Goal: Navigation & Orientation: Find specific page/section

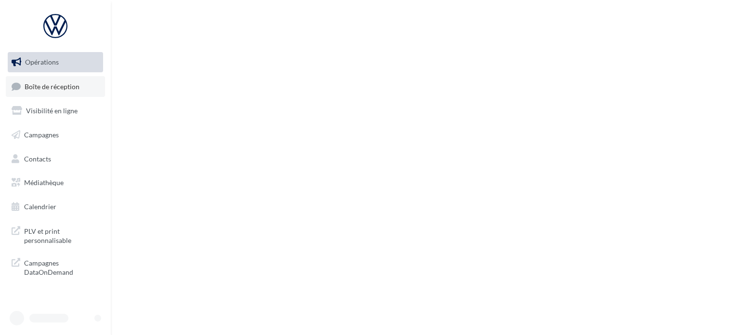
click at [62, 90] on span "Boîte de réception" at bounding box center [52, 86] width 55 height 8
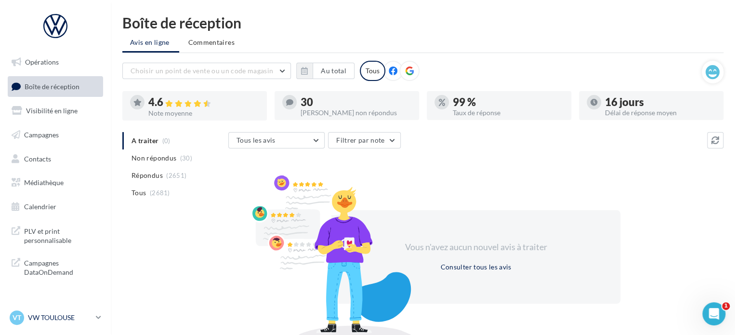
click at [53, 320] on p "VW TOULOUSE" at bounding box center [60, 318] width 64 height 10
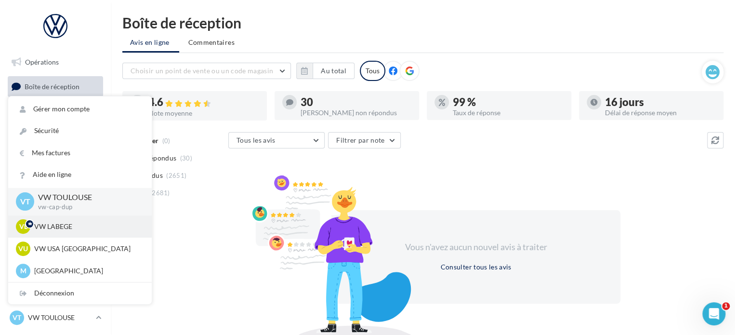
click at [81, 226] on p "VW LABEGE" at bounding box center [87, 227] width 106 height 10
